Goal: Task Accomplishment & Management: Manage account settings

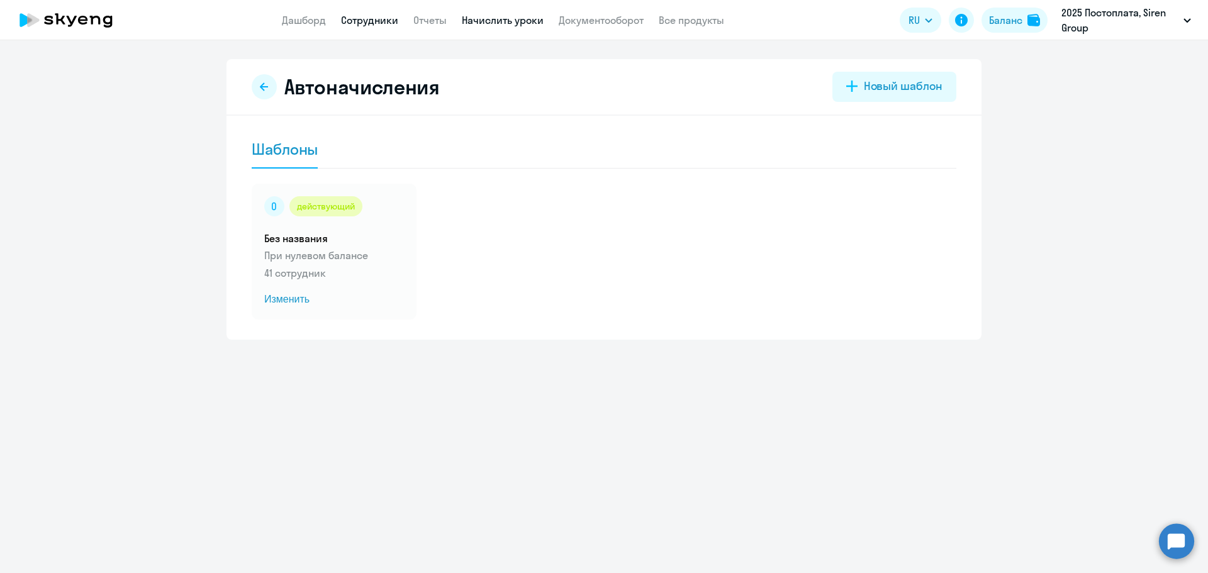
click at [376, 23] on link "Сотрудники" at bounding box center [369, 20] width 57 height 13
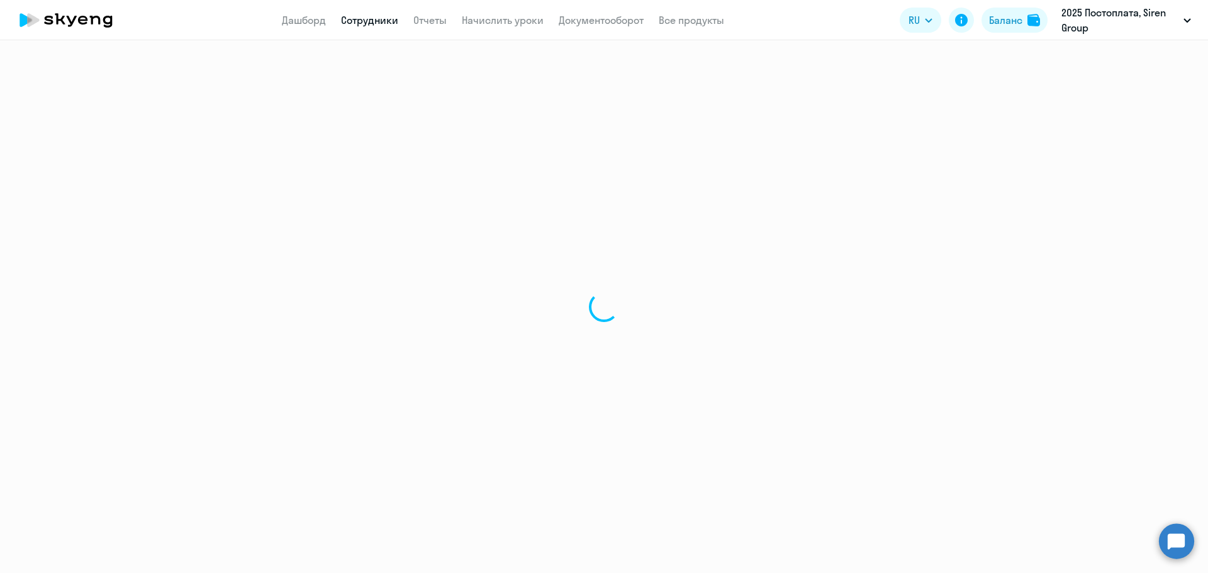
select select "30"
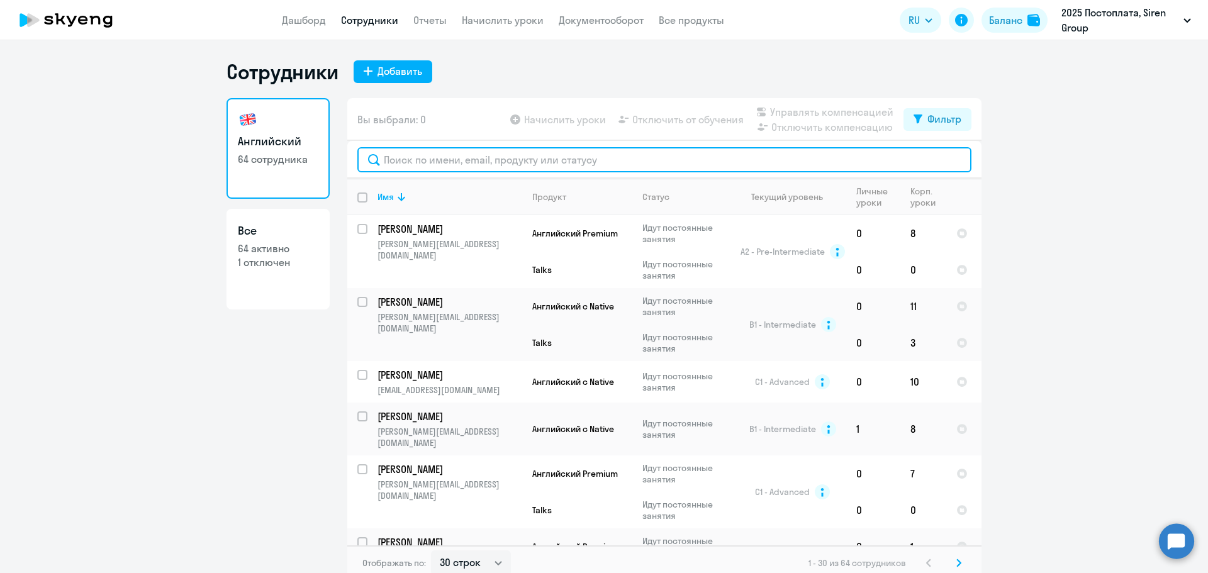
click at [444, 159] on input "text" at bounding box center [664, 159] width 614 height 25
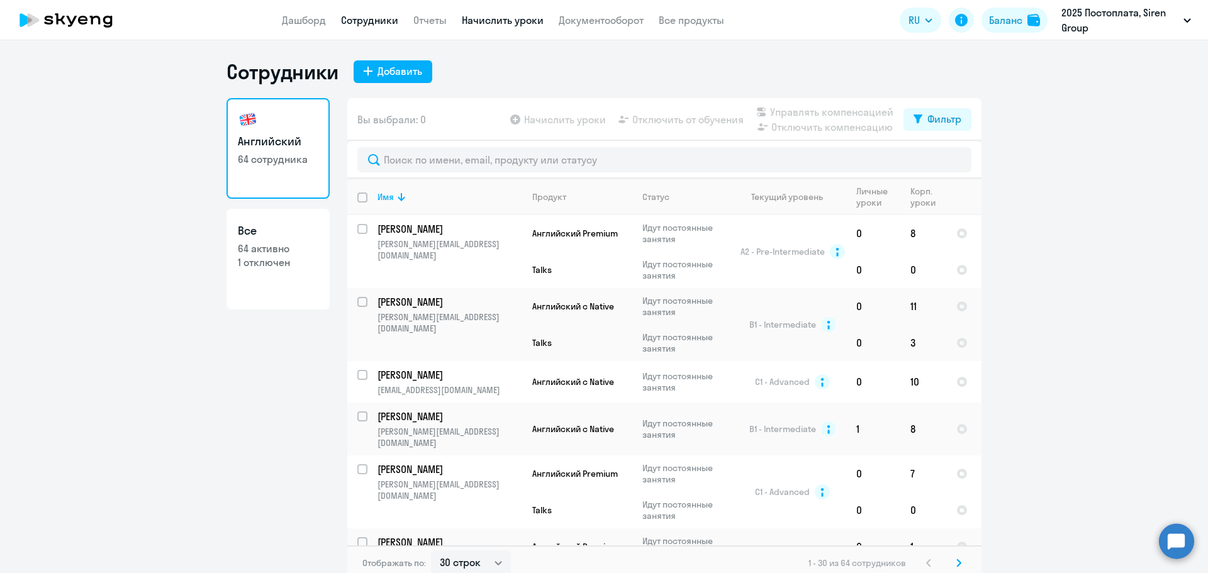
click at [498, 14] on link "Начислить уроки" at bounding box center [503, 20] width 82 height 13
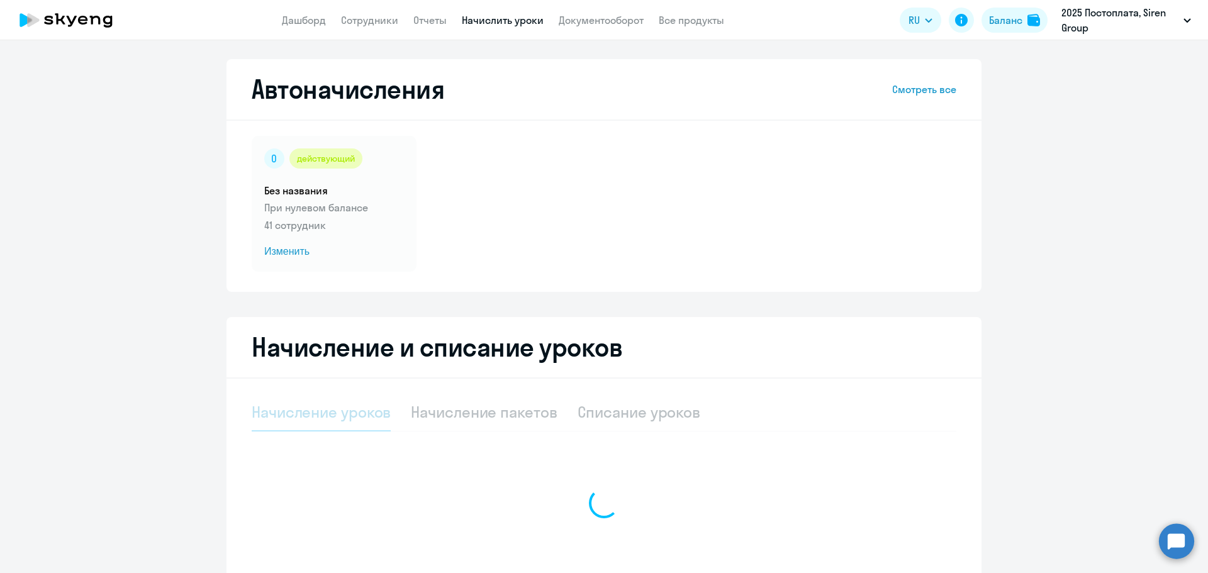
select select "10"
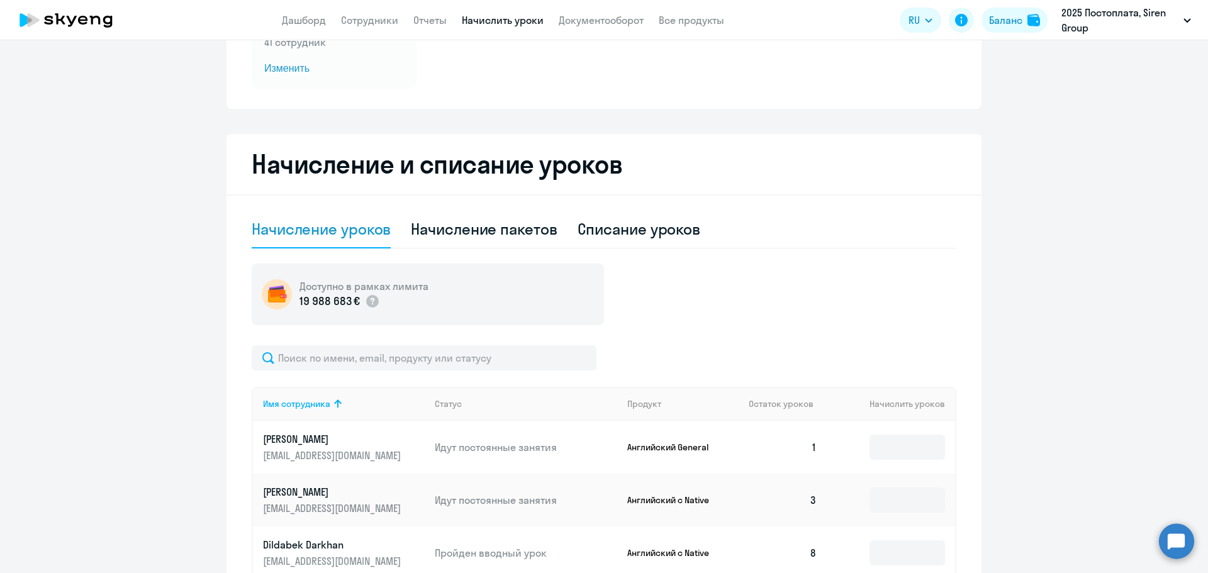
scroll to position [184, 0]
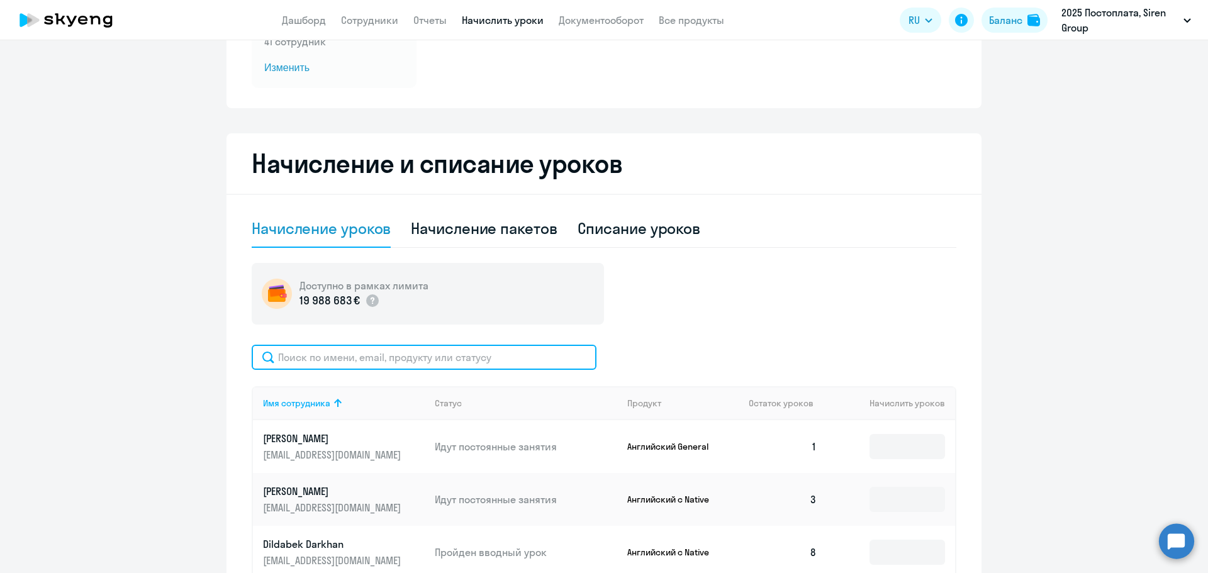
click at [440, 364] on input "text" at bounding box center [424, 357] width 345 height 25
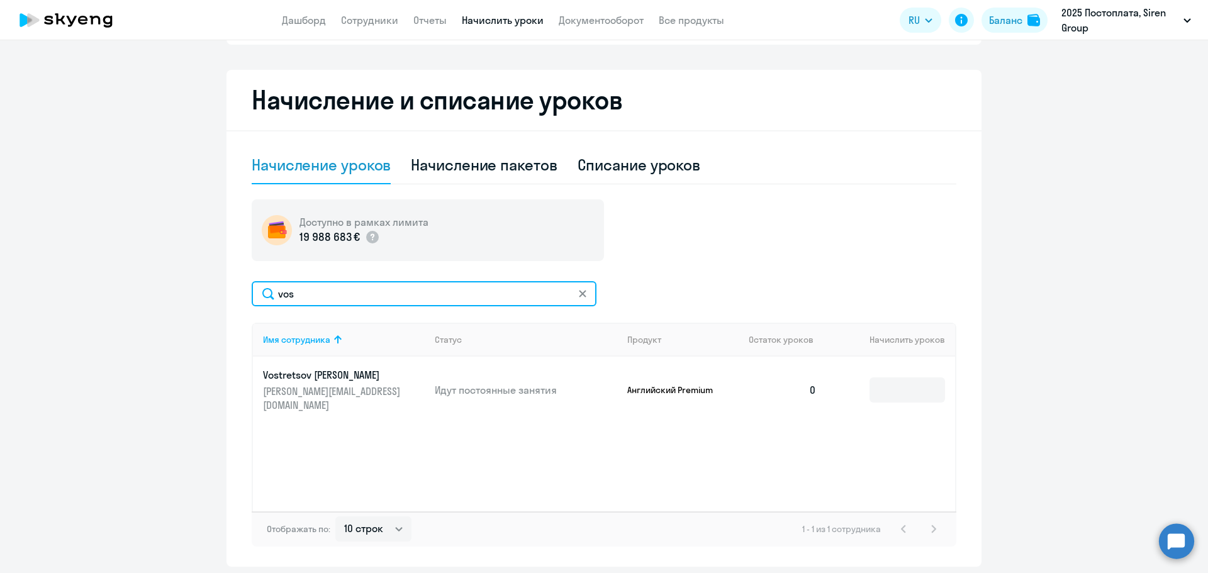
scroll to position [248, 0]
type input "vos"
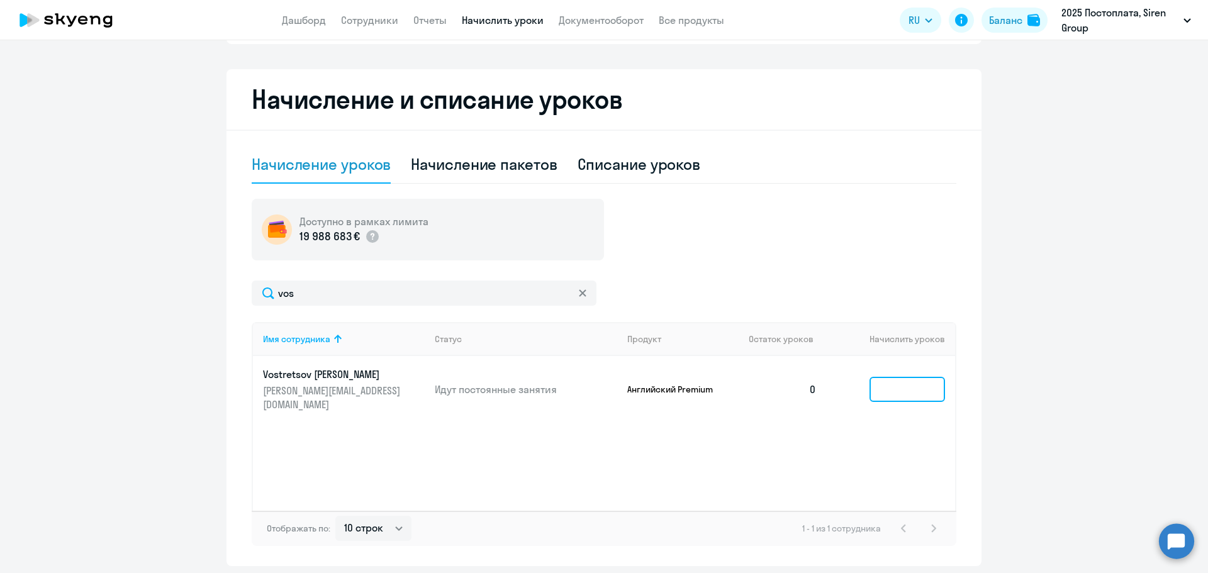
click at [891, 386] on input at bounding box center [908, 389] width 76 height 25
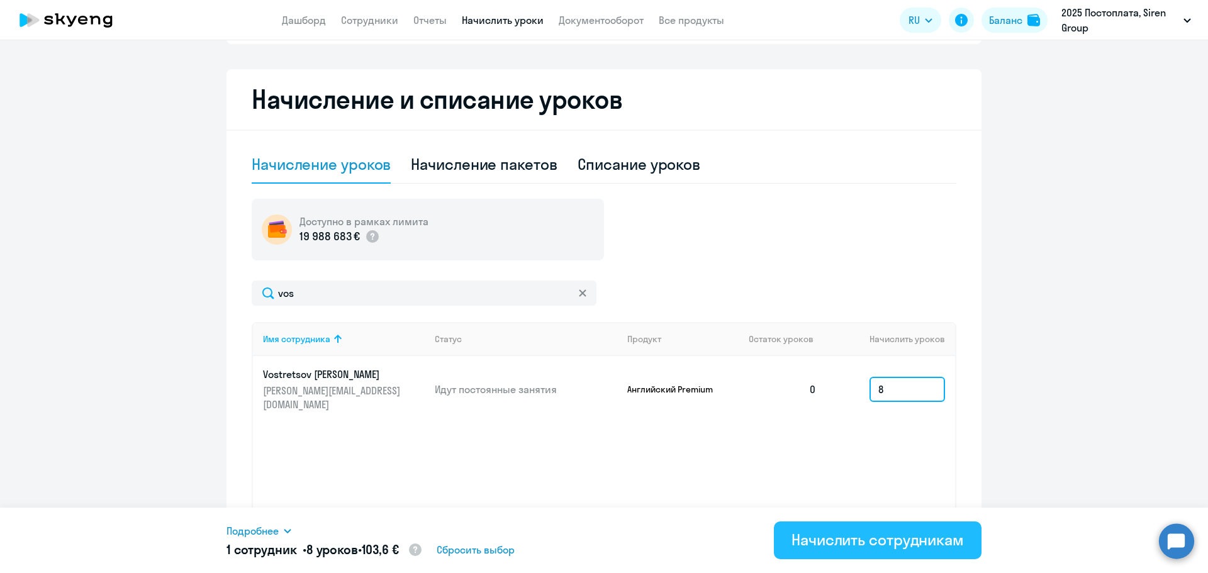
type input "8"
click at [821, 542] on div "Начислить сотрудникам" at bounding box center [878, 540] width 172 height 20
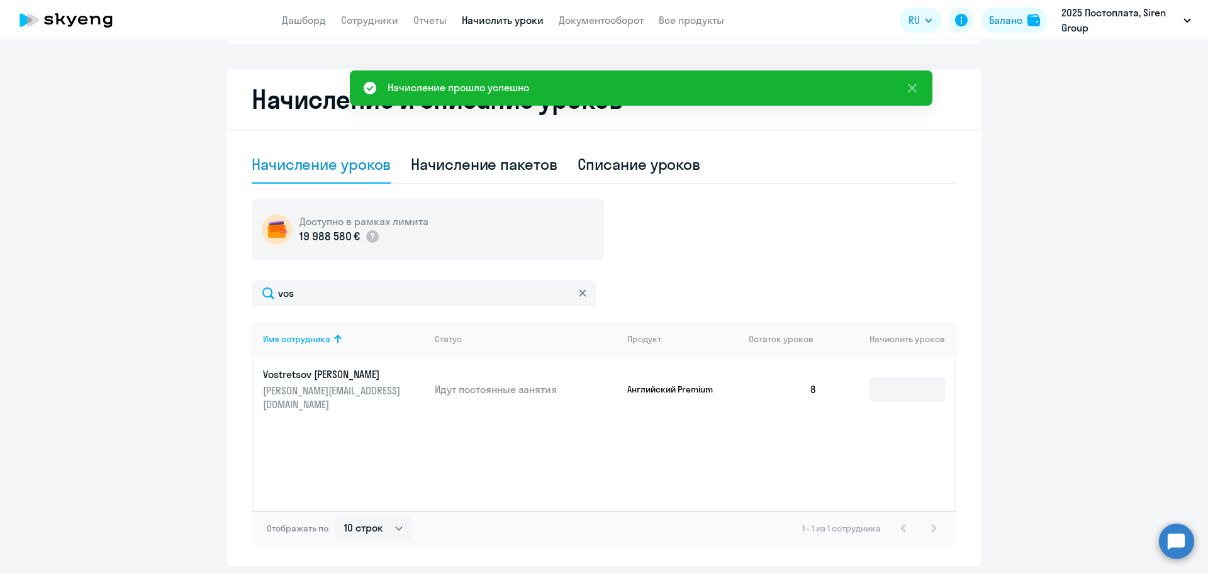
click at [815, 540] on div "Отображать по: 10 строк 30 строк 50 строк 1 - 1 из 1 сотрудника" at bounding box center [604, 528] width 705 height 35
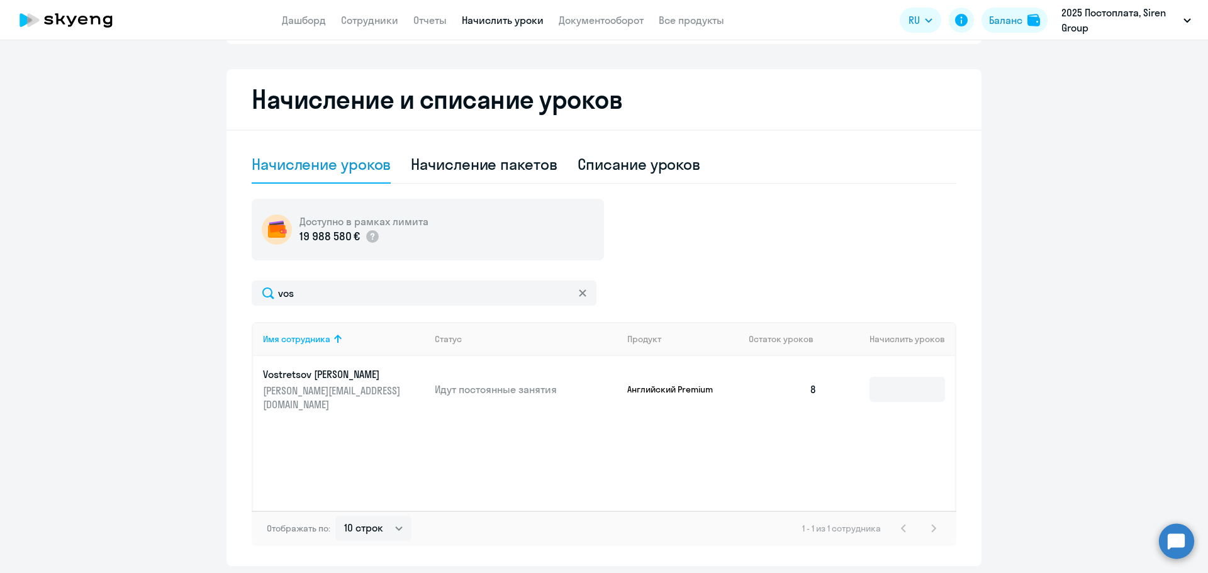
click at [475, 22] on link "Начислить уроки" at bounding box center [503, 20] width 82 height 13
click at [429, 21] on link "Отчеты" at bounding box center [429, 20] width 33 height 13
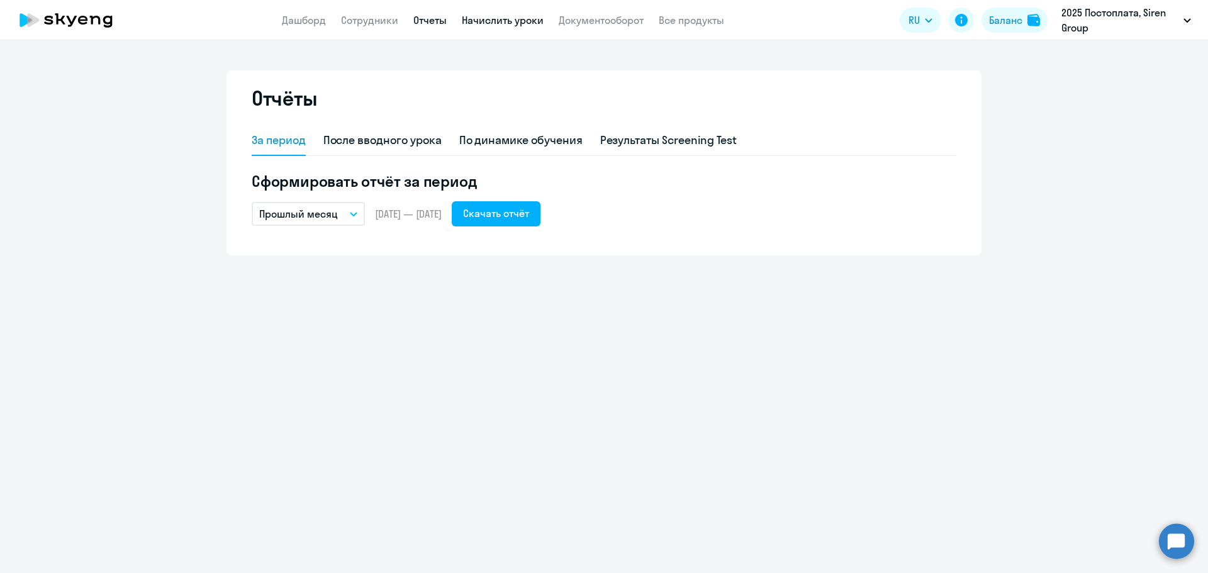
click at [475, 22] on link "Начислить уроки" at bounding box center [503, 20] width 82 height 13
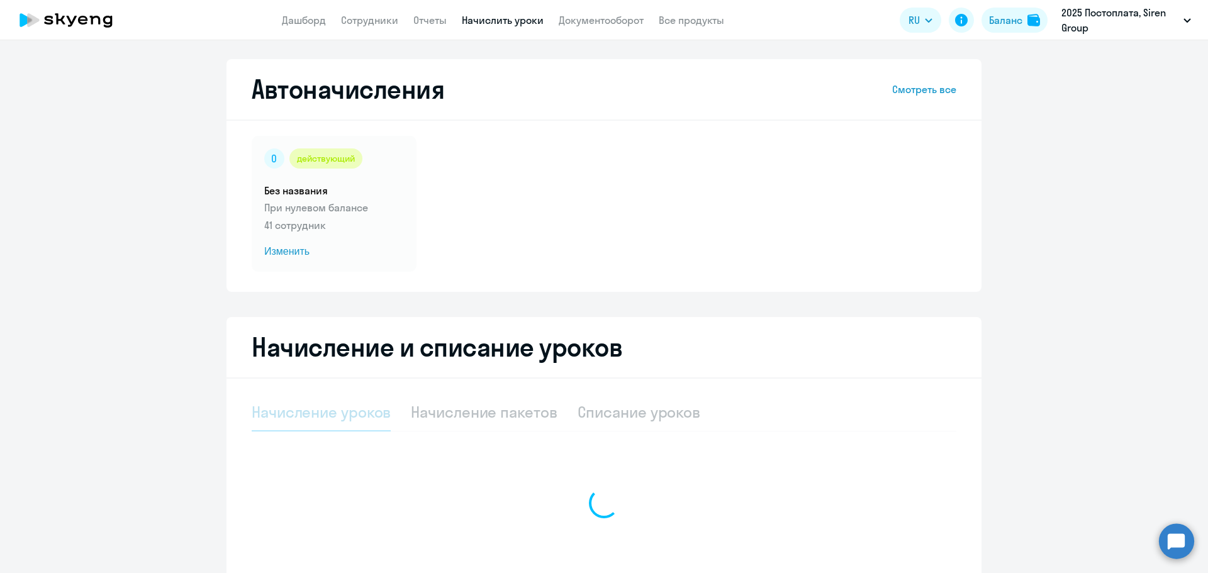
select select "10"
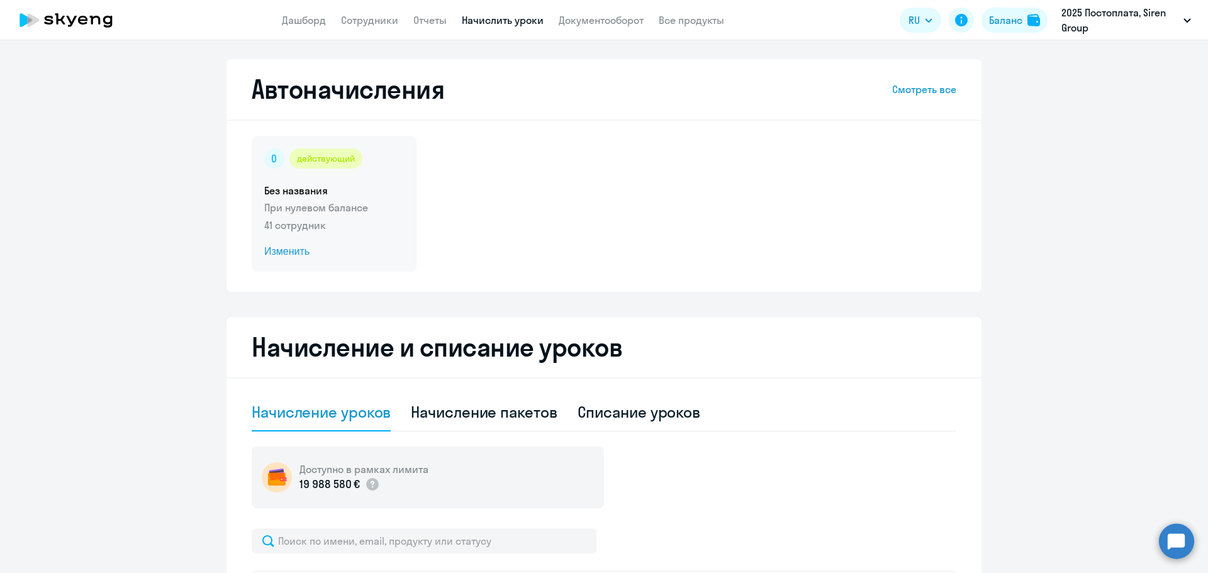
click at [320, 204] on p "При нулевом балансе" at bounding box center [334, 207] width 140 height 15
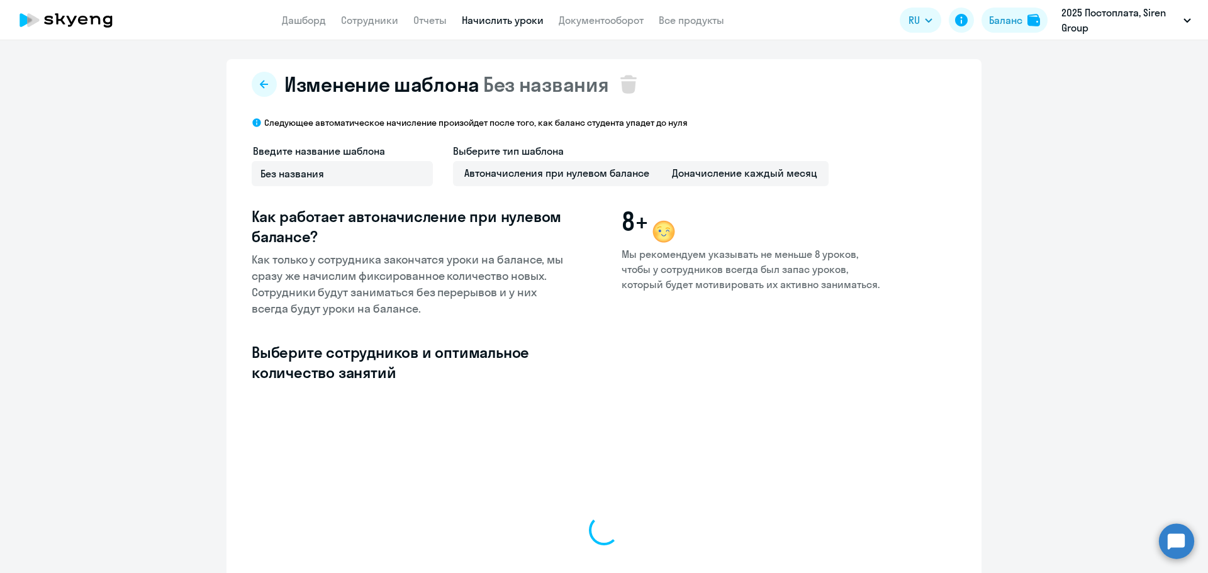
select select "10"
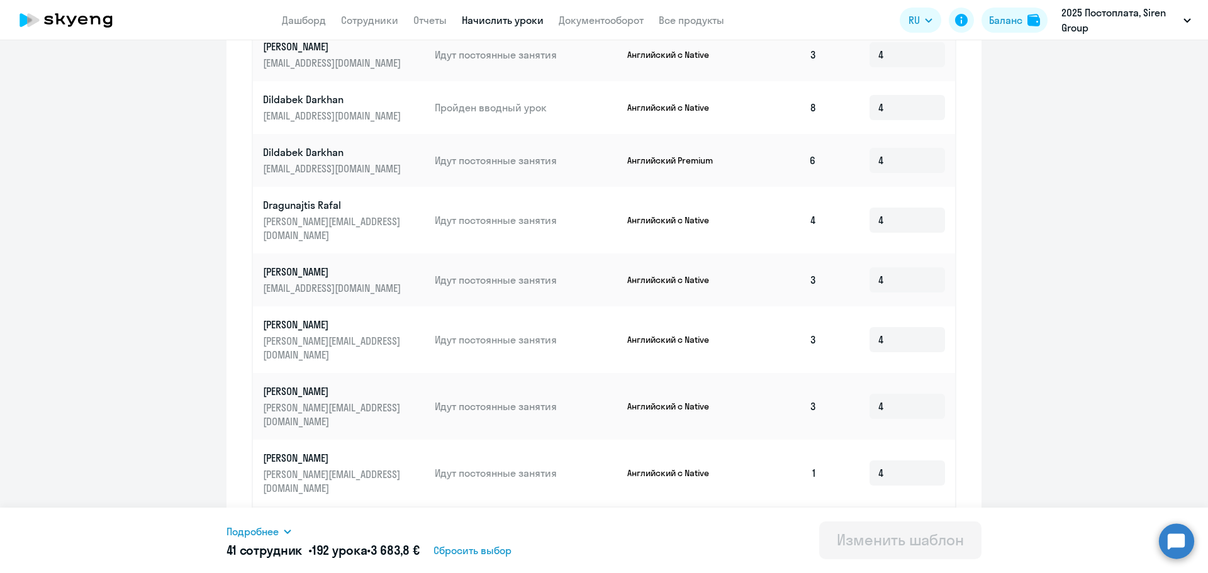
scroll to position [534, 0]
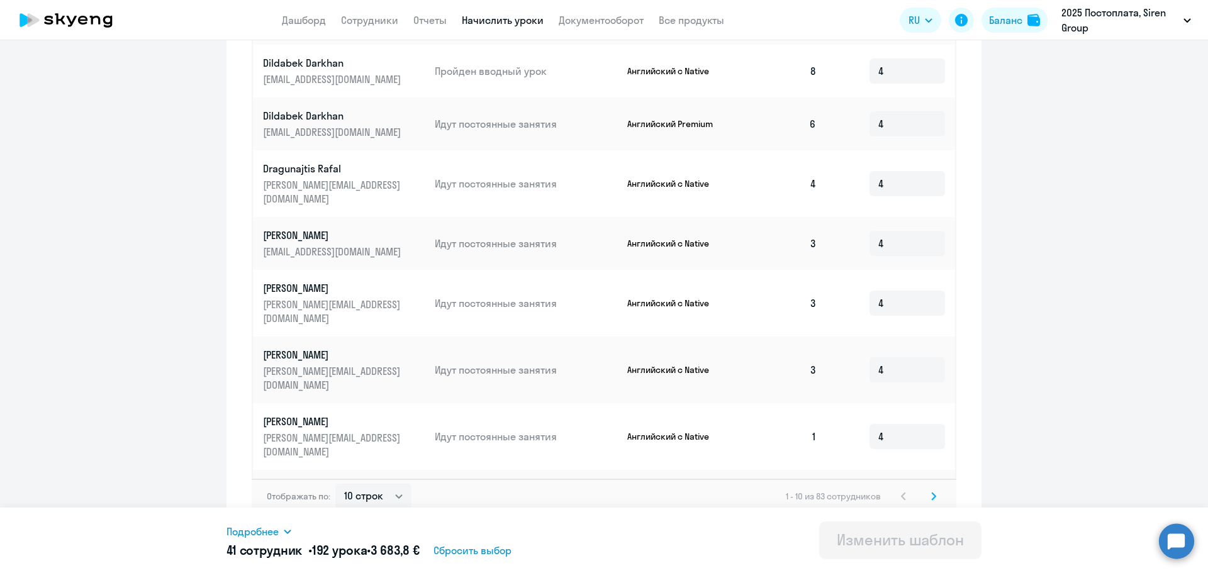
click at [926, 489] on svg-icon at bounding box center [933, 496] width 15 height 15
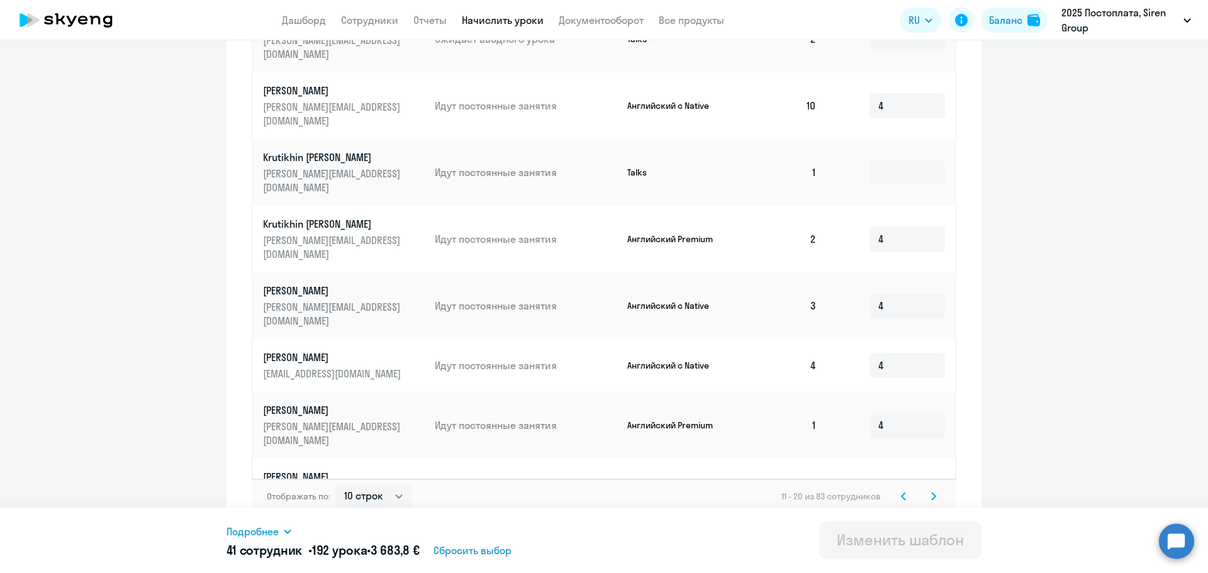
click at [926, 489] on svg-icon at bounding box center [933, 496] width 15 height 15
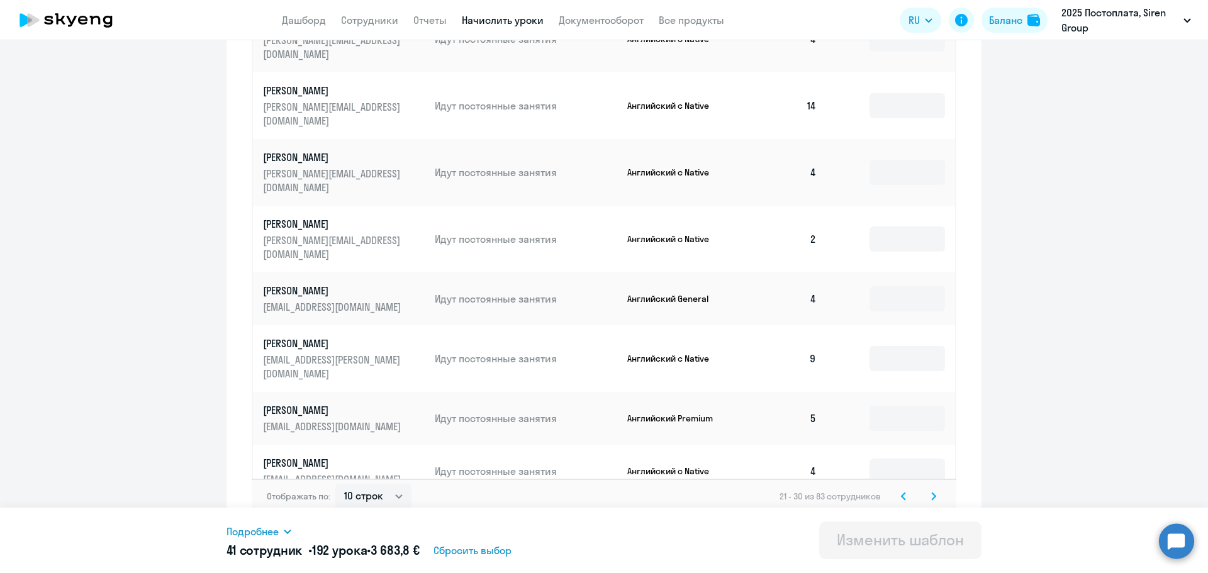
click at [896, 489] on svg-icon at bounding box center [903, 496] width 15 height 15
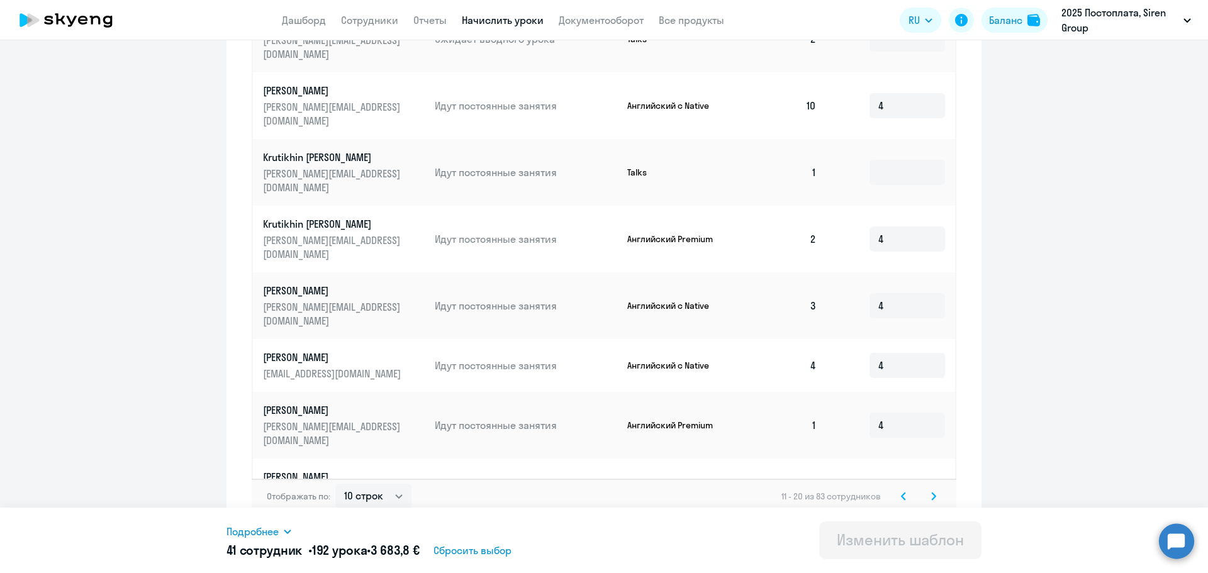
click at [882, 546] on input at bounding box center [908, 558] width 76 height 25
type input "4"
click at [934, 489] on svg-icon at bounding box center [933, 496] width 15 height 15
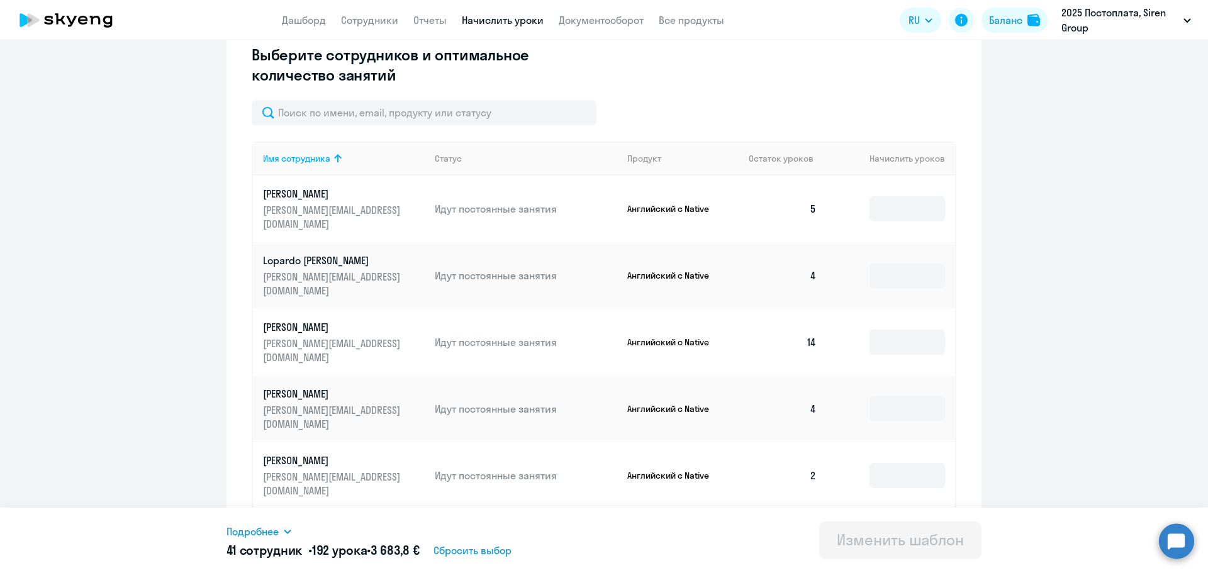
scroll to position [297, 0]
click at [905, 210] on input at bounding box center [908, 209] width 76 height 25
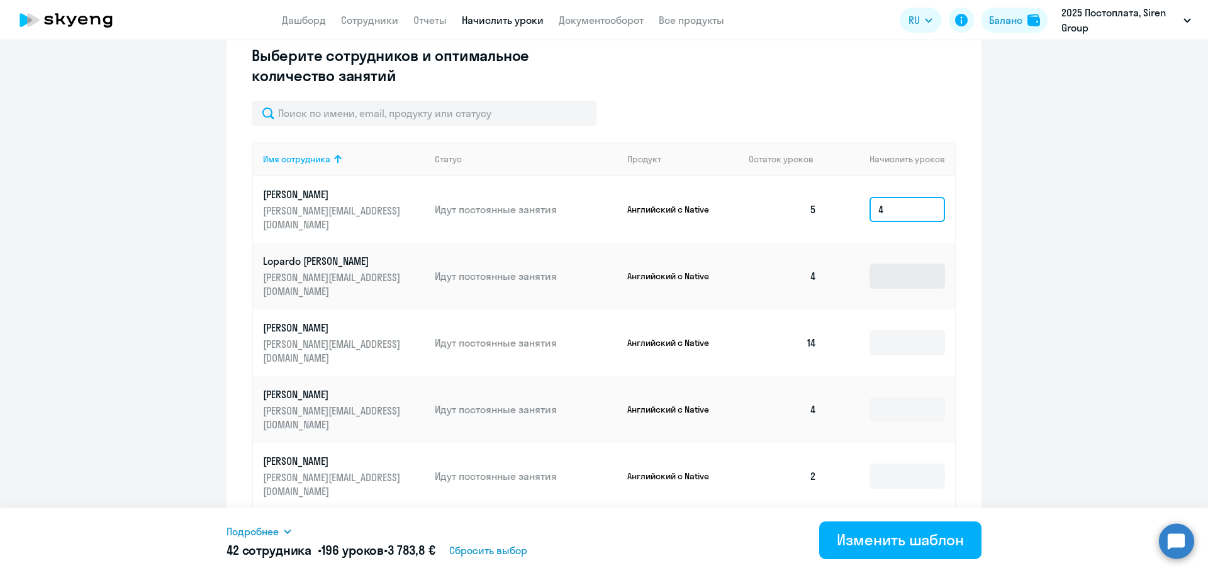
type input "4"
click at [883, 264] on input at bounding box center [908, 276] width 76 height 25
type input "4"
click at [897, 330] on input at bounding box center [908, 342] width 76 height 25
type input "4"
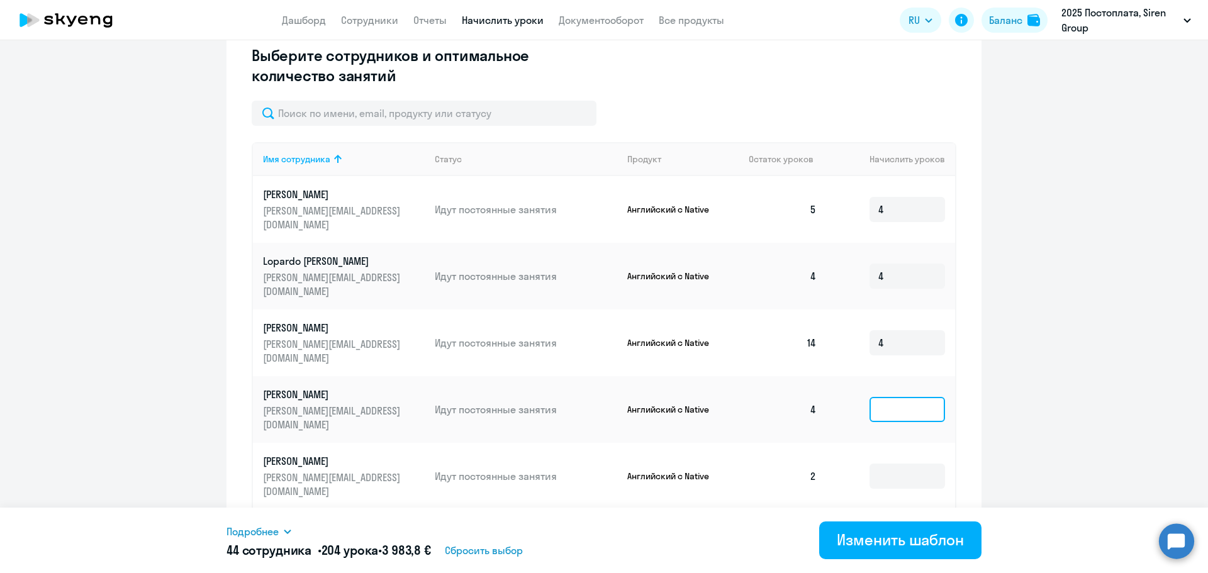
click at [899, 397] on input at bounding box center [908, 409] width 76 height 25
type input "4"
click at [893, 464] on input at bounding box center [908, 476] width 76 height 25
type input "4"
click at [883, 524] on input at bounding box center [908, 536] width 76 height 25
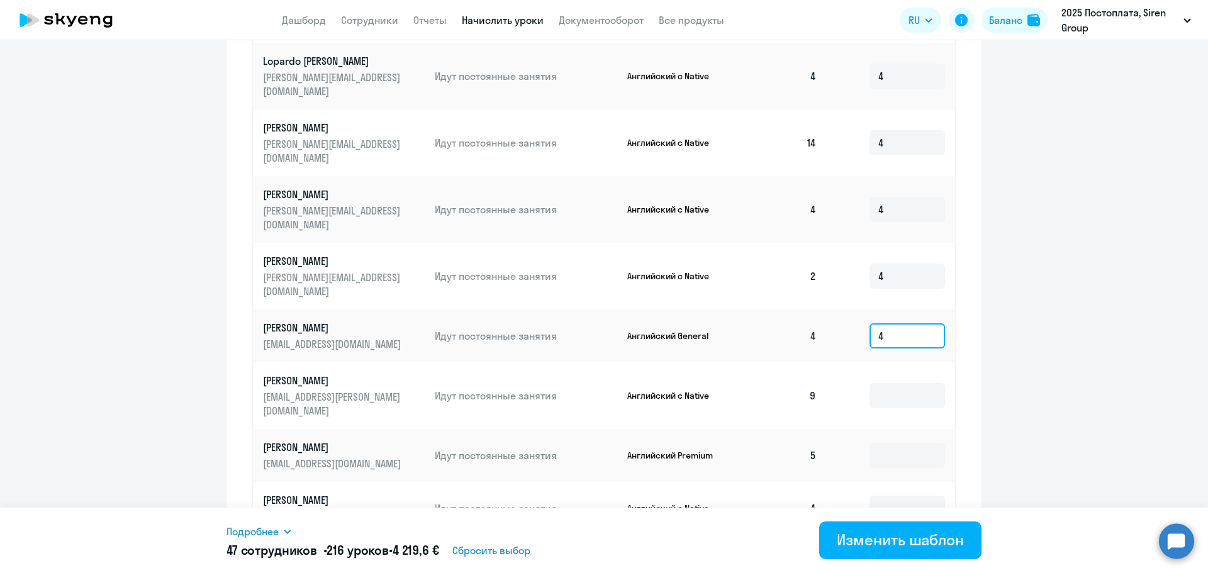
scroll to position [498, 0]
type input "4"
click at [900, 383] on input at bounding box center [908, 395] width 76 height 25
type input "4"
click at [890, 442] on input at bounding box center [908, 454] width 76 height 25
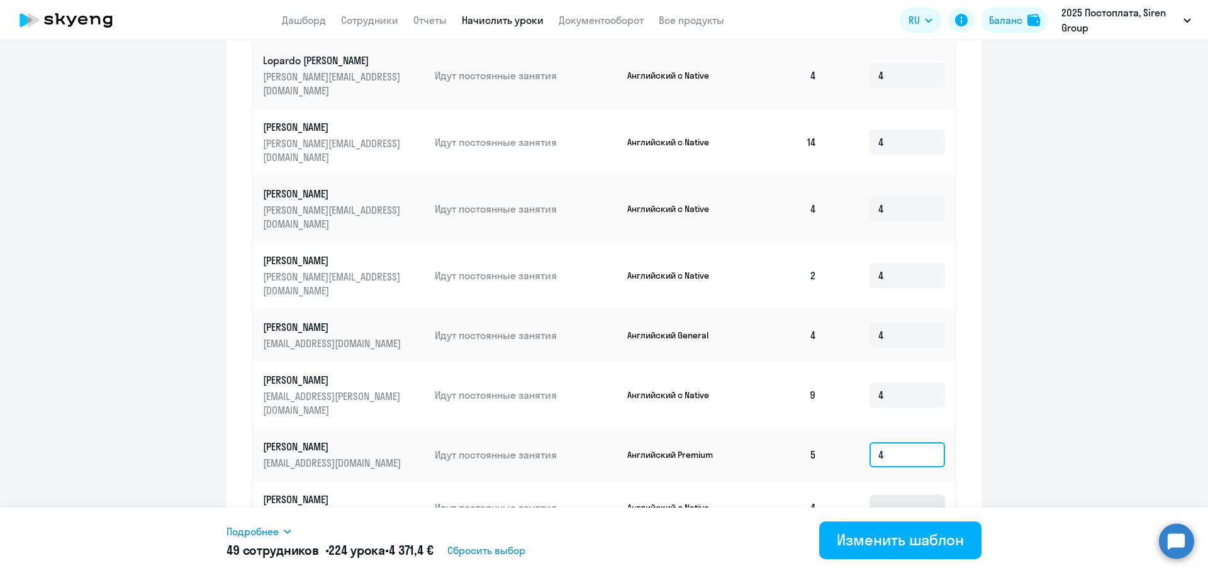
type input "4"
click at [890, 495] on input at bounding box center [908, 507] width 76 height 25
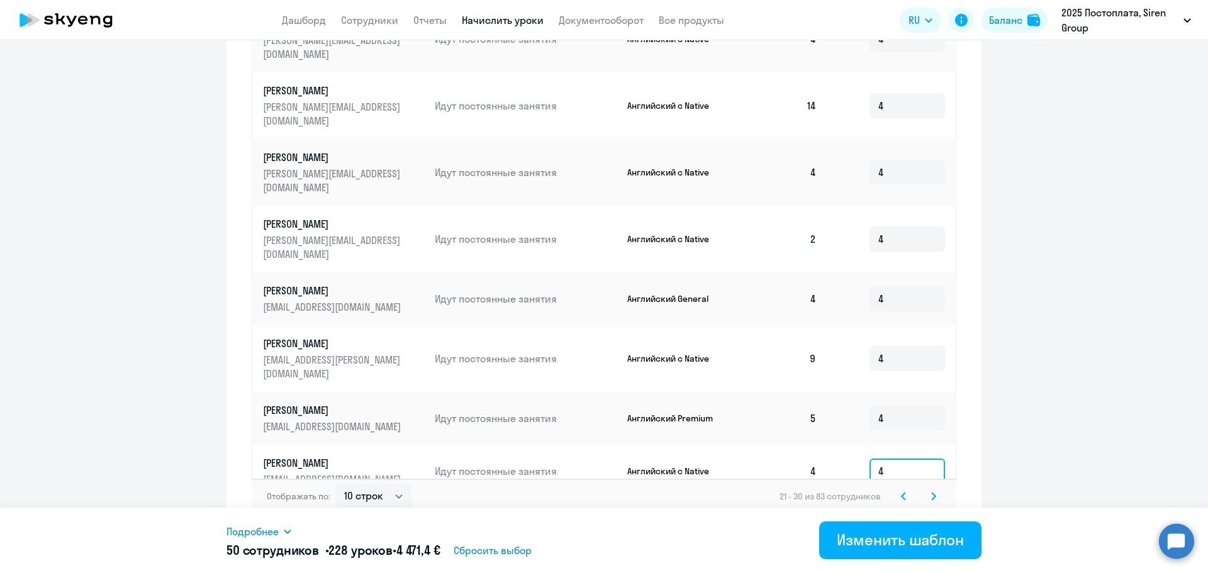
type input "4"
click at [899, 519] on input at bounding box center [908, 531] width 76 height 25
type input "4"
click at [388, 489] on select "10 строк 30 строк 50 строк" at bounding box center [373, 496] width 76 height 25
select select "50"
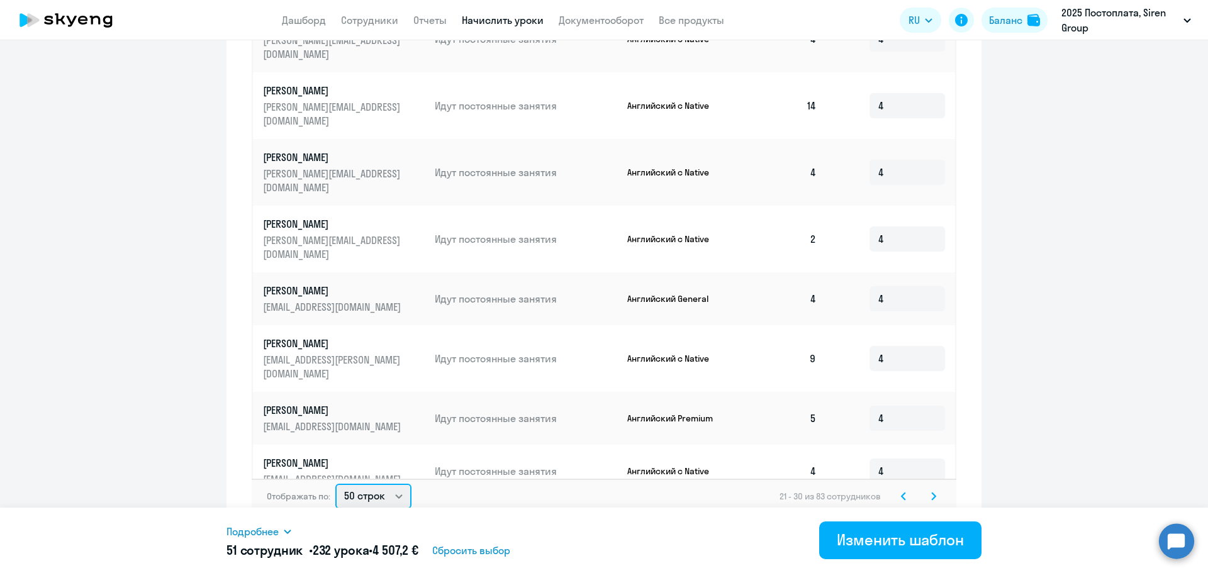
click at [335, 484] on select "10 строк 30 строк 50 строк" at bounding box center [373, 496] width 76 height 25
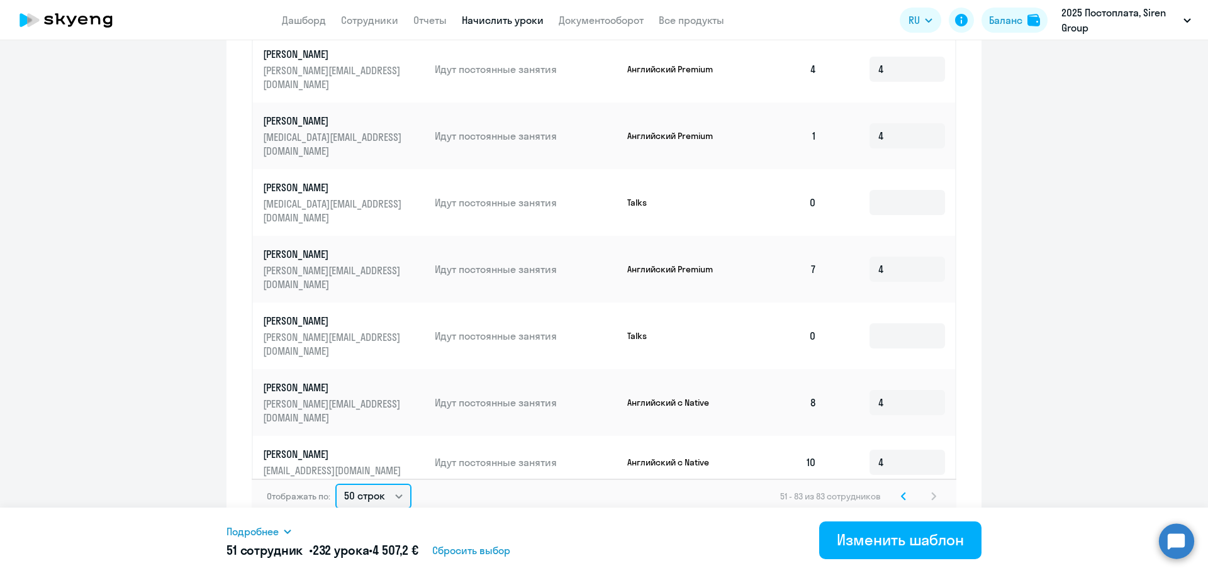
scroll to position [546, 0]
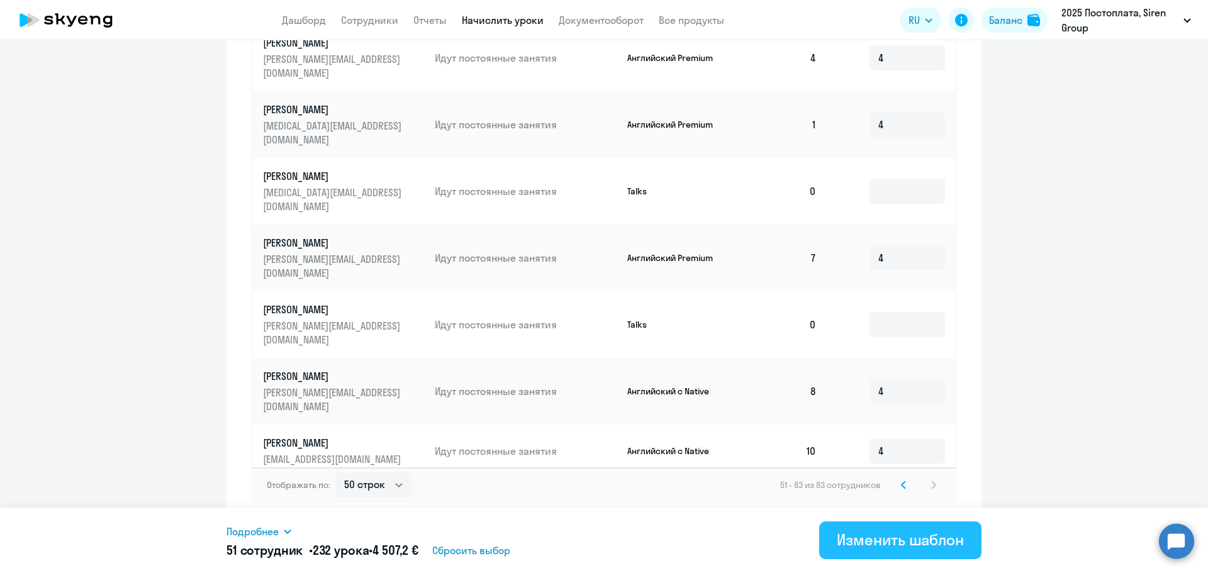
click at [882, 539] on div "Изменить шаблон" at bounding box center [900, 540] width 127 height 20
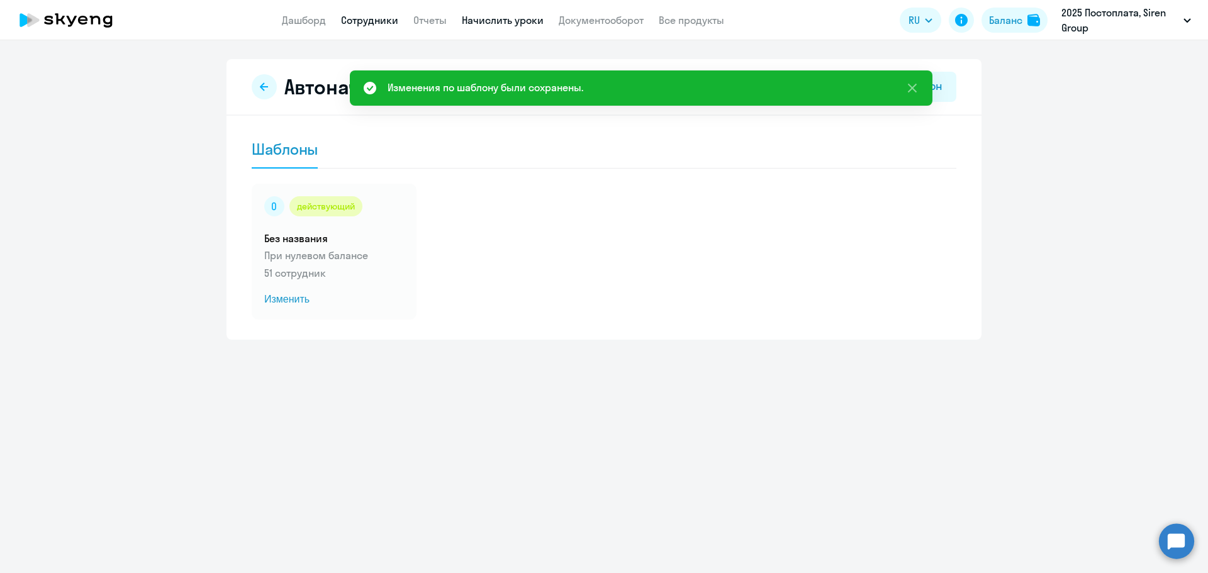
click at [361, 23] on link "Сотрудники" at bounding box center [369, 20] width 57 height 13
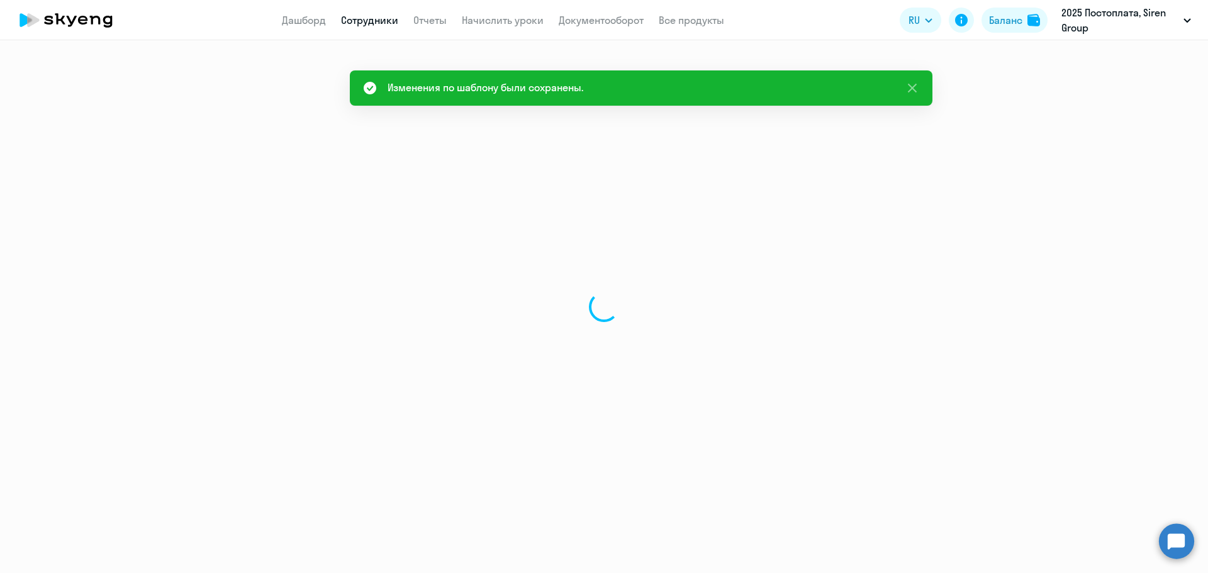
select select "30"
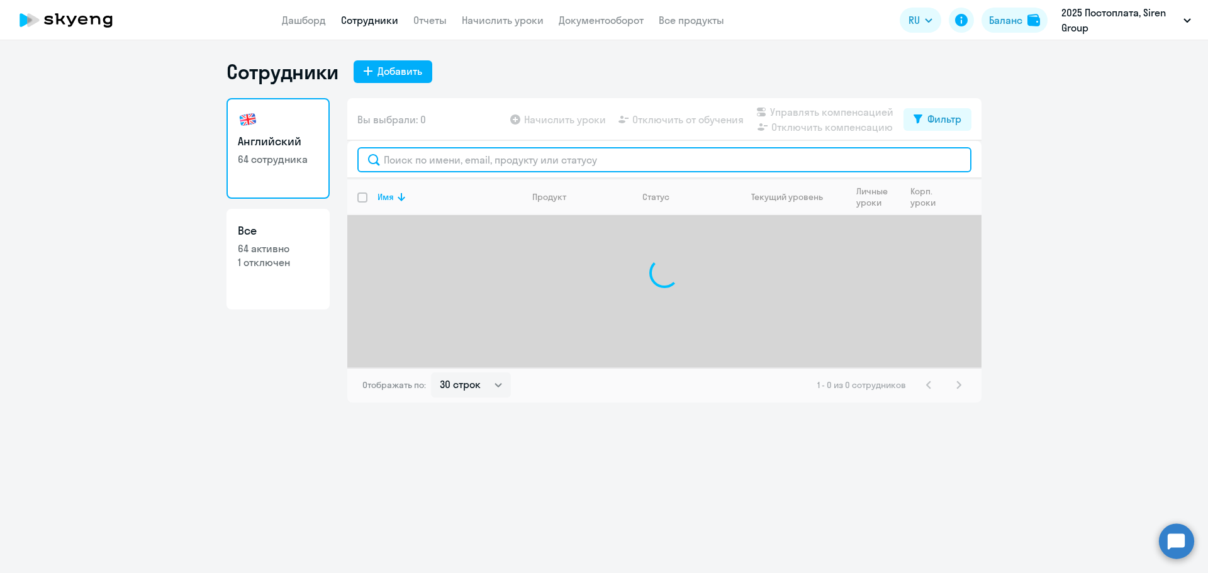
click at [434, 165] on input "text" at bounding box center [664, 159] width 614 height 25
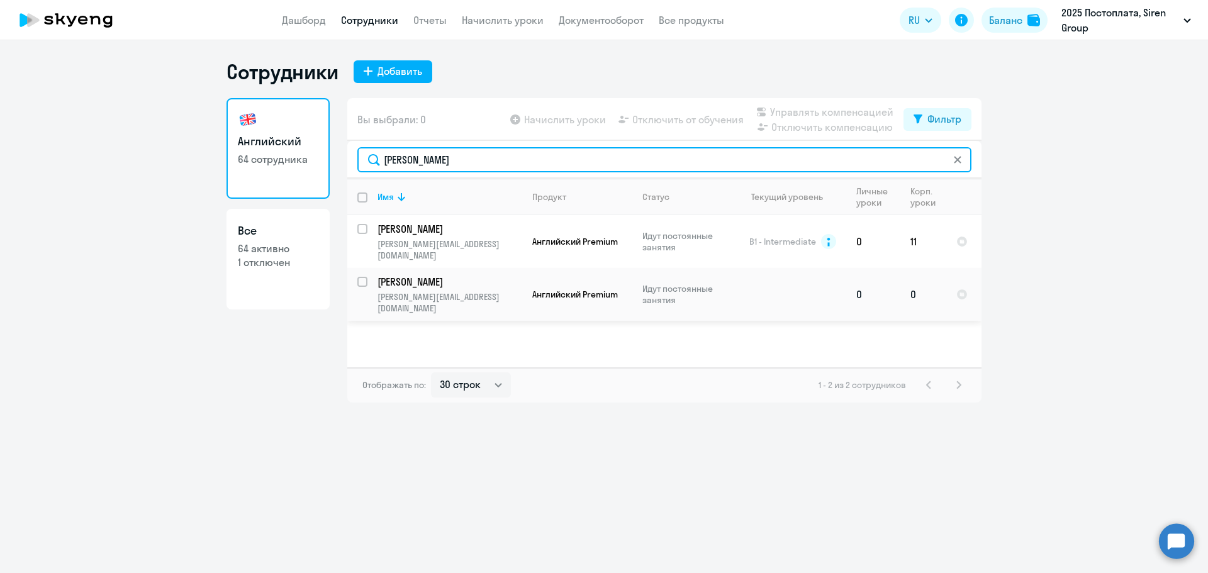
type input "[PERSON_NAME]"
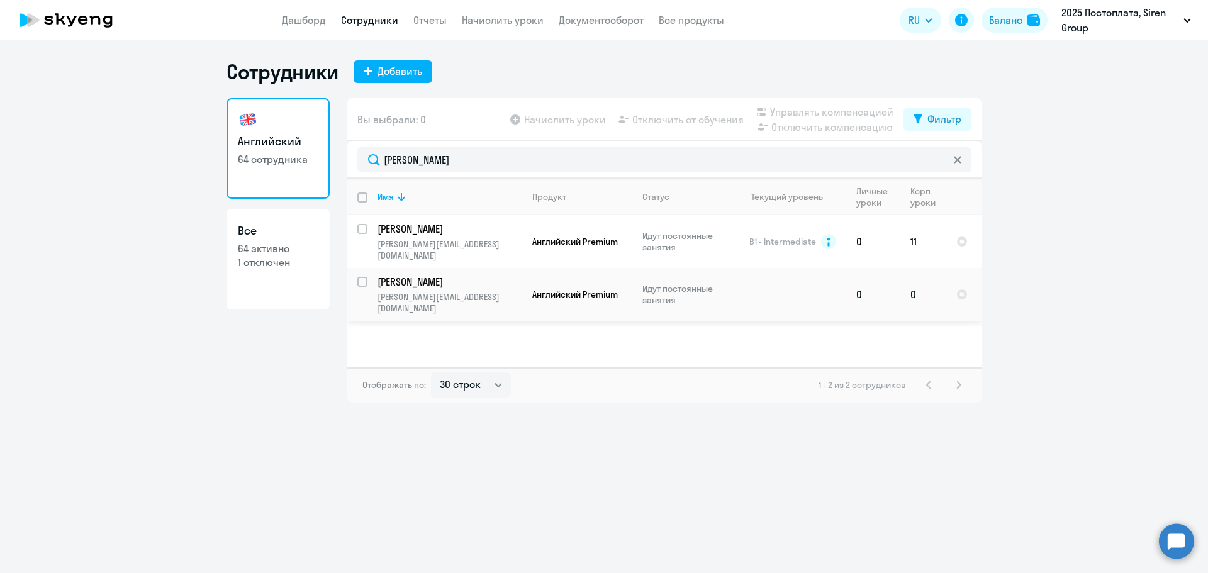
click at [365, 277] on input "select row 40614170" at bounding box center [369, 289] width 25 height 25
checkbox input "true"
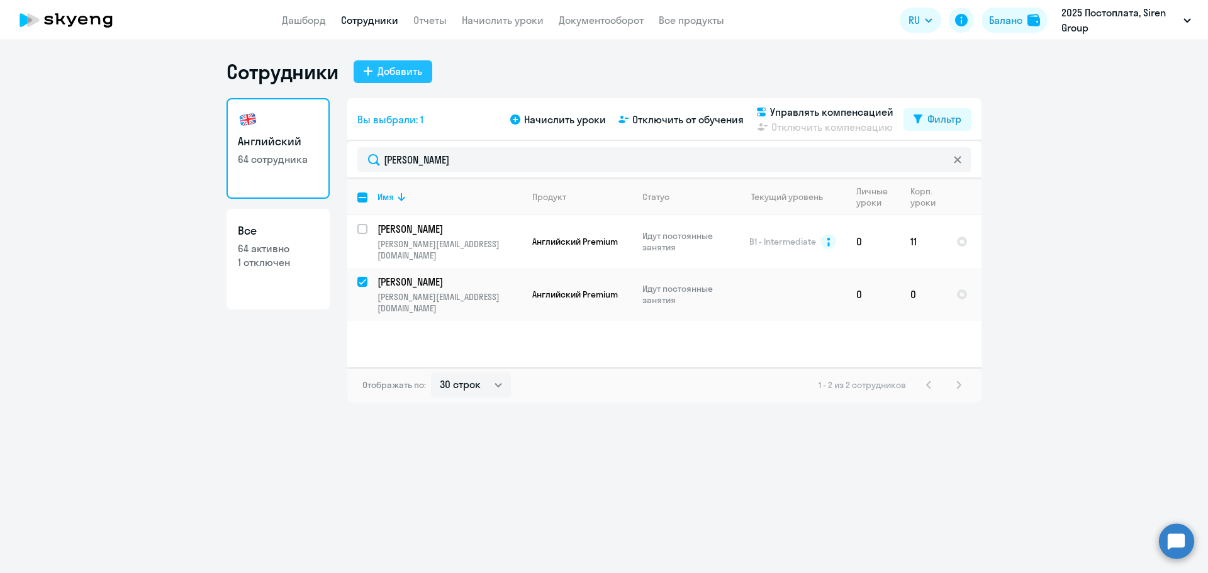
click at [412, 71] on div "Добавить" at bounding box center [400, 71] width 45 height 15
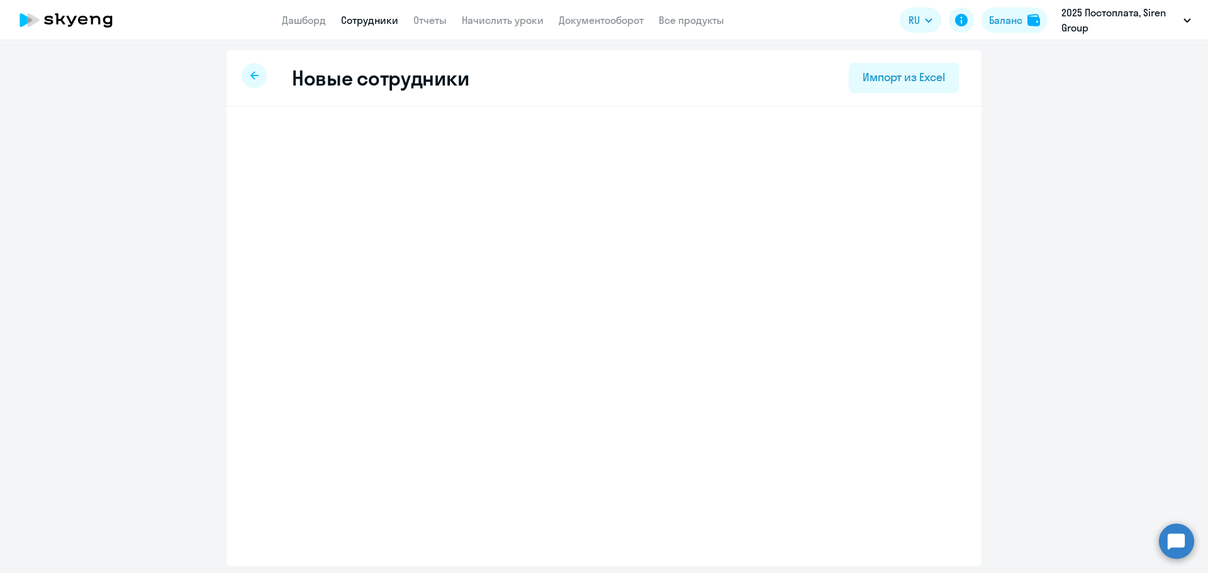
select select "english_adult_not_native_speaker"
select select "3"
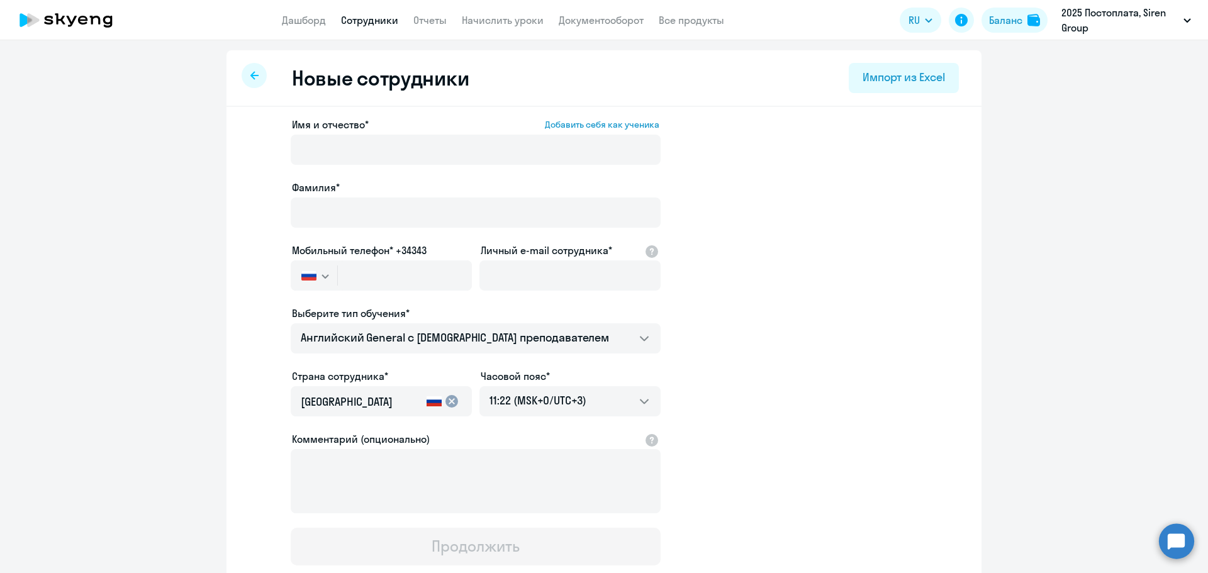
click at [254, 84] on div at bounding box center [254, 75] width 25 height 25
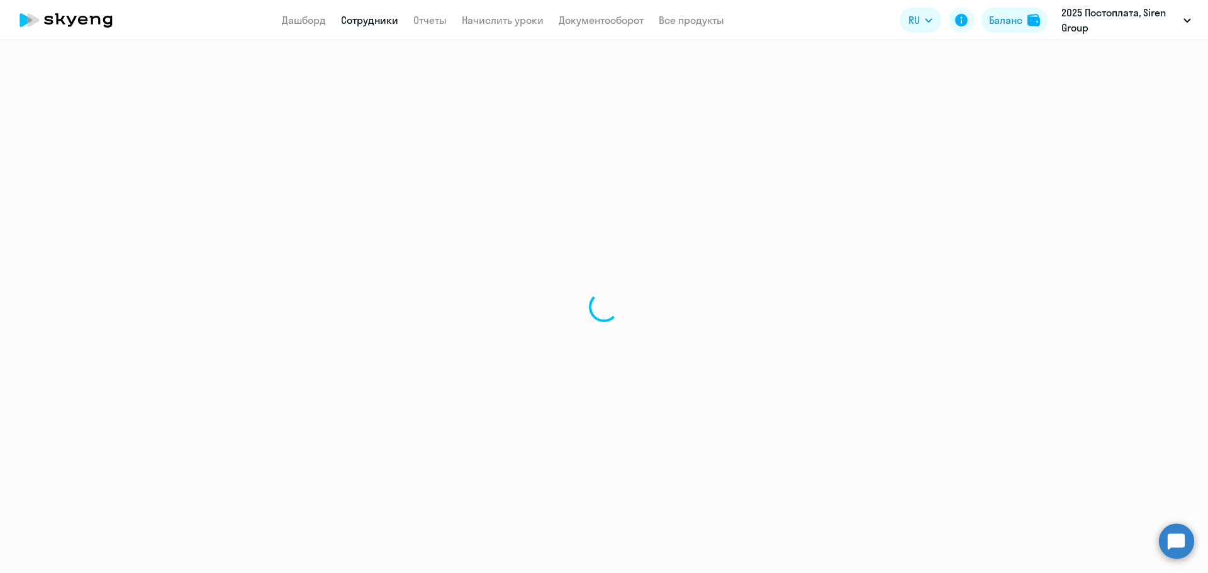
select select "30"
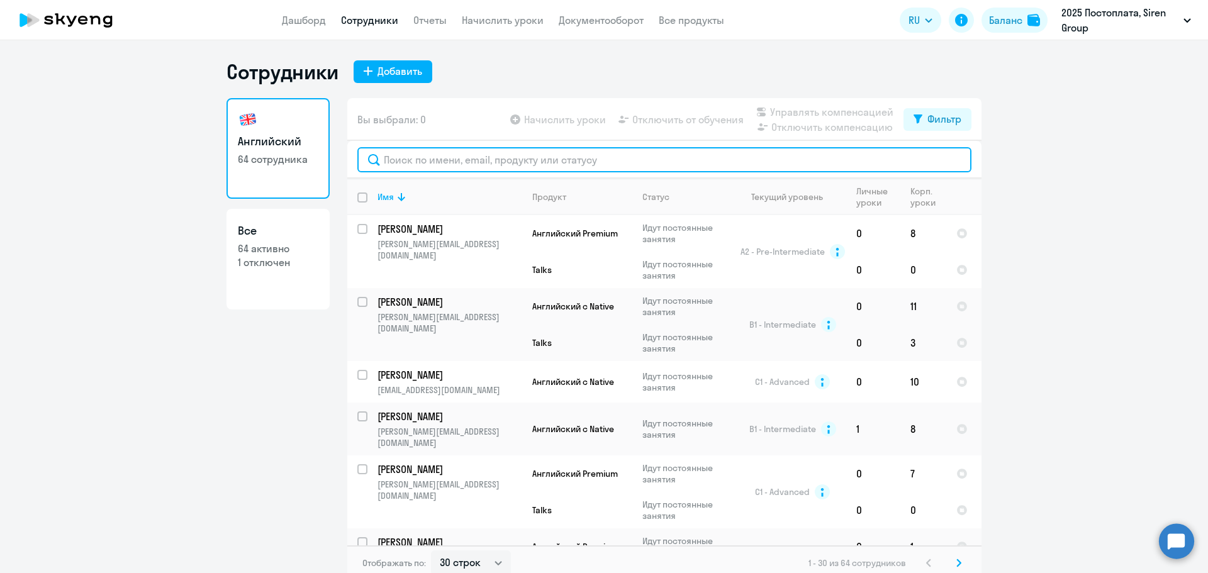
click at [423, 164] on input "text" at bounding box center [664, 159] width 614 height 25
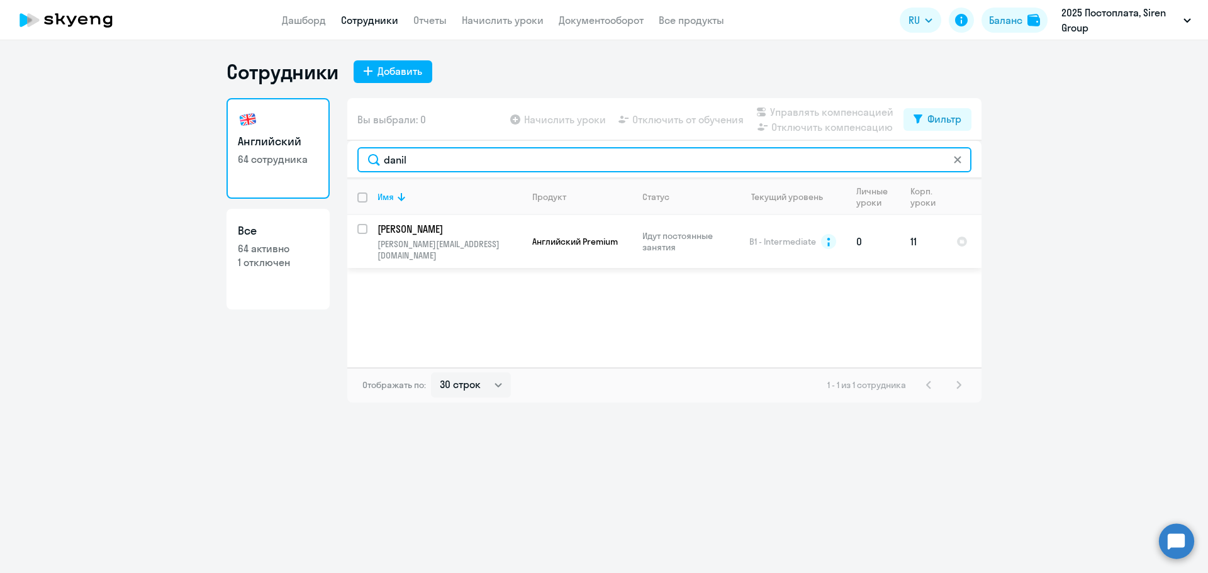
type input "danil"
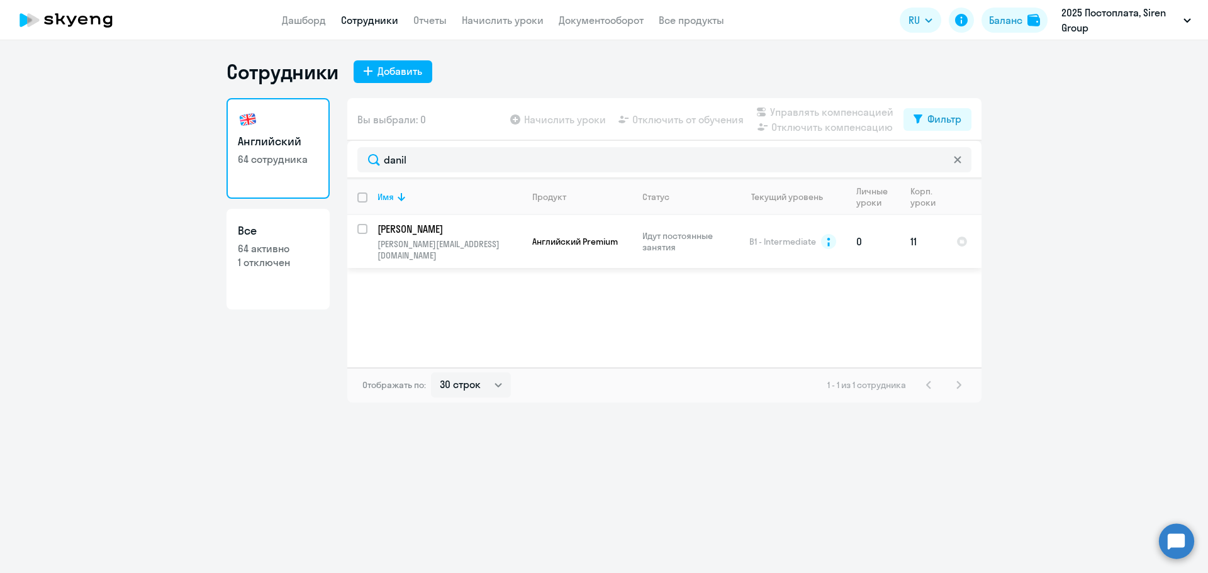
click at [363, 230] on input "select row 15882811" at bounding box center [369, 236] width 25 height 25
checkbox input "true"
click at [564, 125] on span "Начислить уроки" at bounding box center [565, 119] width 82 height 15
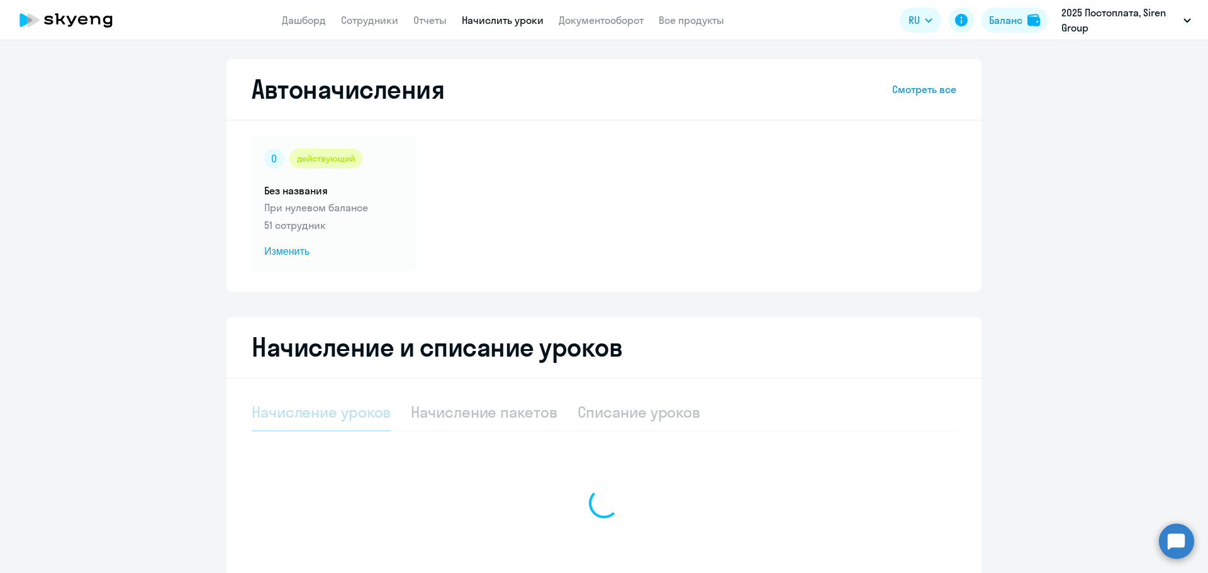
select select "10"
